Goal: Task Accomplishment & Management: Use online tool/utility

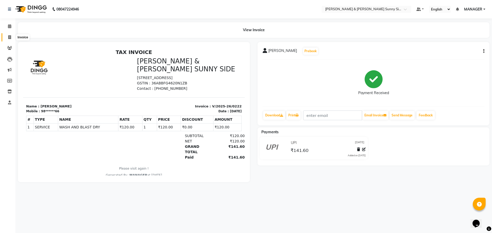
click at [9, 40] on span at bounding box center [9, 38] width 9 height 6
select select "8776"
select select "service"
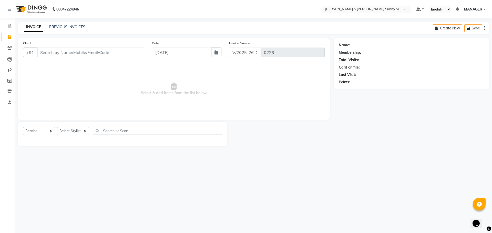
click at [64, 29] on div "PREVIOUS INVOICES" at bounding box center [67, 26] width 36 height 5
click at [69, 25] on link "PREVIOUS INVOICES" at bounding box center [67, 27] width 36 height 5
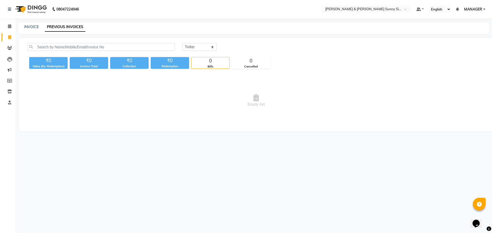
click at [24, 24] on div "INVOICE PREVIOUS INVOICES" at bounding box center [250, 26] width 465 height 5
click at [30, 27] on link "INVOICE" at bounding box center [31, 27] width 15 height 5
select select "service"
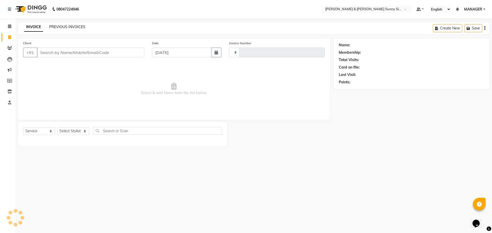
click at [69, 26] on link "PREVIOUS INVOICES" at bounding box center [67, 27] width 36 height 5
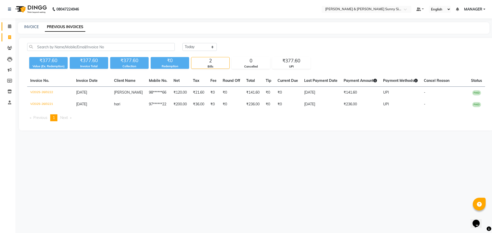
click at [10, 23] on link "Calendar" at bounding box center [8, 26] width 12 height 8
